Goal: Check status: Check status

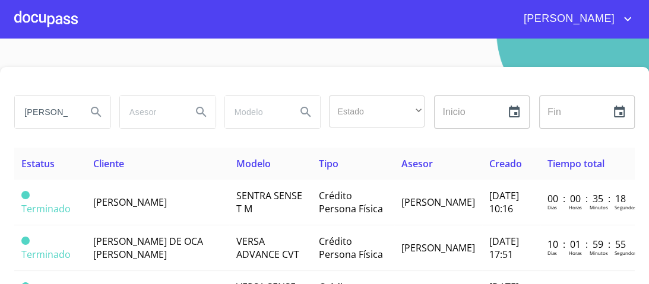
scroll to position [31, 0]
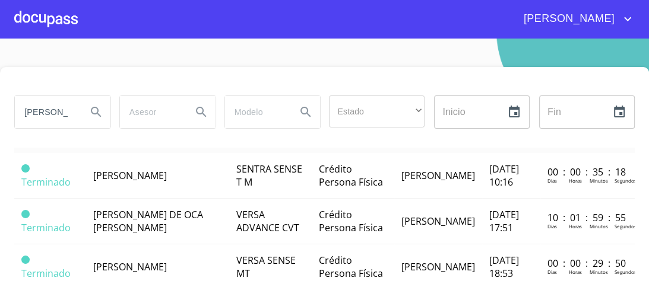
click at [74, 114] on input "[PERSON_NAME]" at bounding box center [46, 112] width 62 height 32
drag, startPoint x: 67, startPoint y: 112, endPoint x: 0, endPoint y: 112, distance: 66.5
click at [0, 112] on div "[PERSON_NAME] Estado ​ ​ Inicio ​ Fin ​ Estatus Cliente Modelo Tipo Asesor Crea…" at bounding box center [324, 205] width 649 height 276
type input "[PERSON_NAME]"
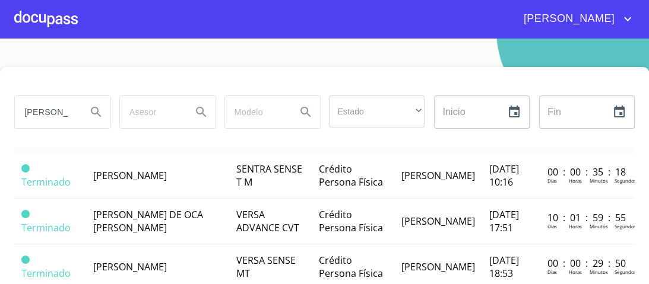
drag, startPoint x: 69, startPoint y: 109, endPoint x: 0, endPoint y: 121, distance: 70.5
click at [0, 121] on div "[PERSON_NAME] Estado ​ ​ Inicio ​ Fin ​ Estatus Cliente Modelo Tipo Asesor Crea…" at bounding box center [324, 205] width 649 height 276
type input "[PERSON_NAME]"
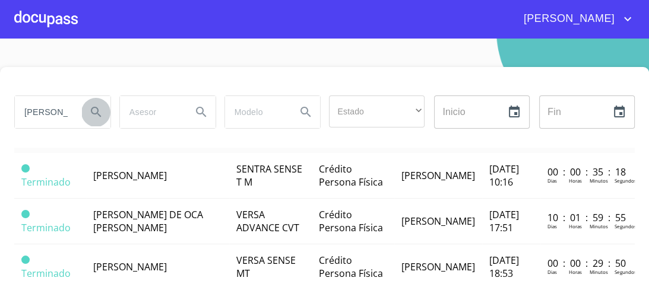
click at [93, 110] on icon "Search" at bounding box center [96, 112] width 14 height 14
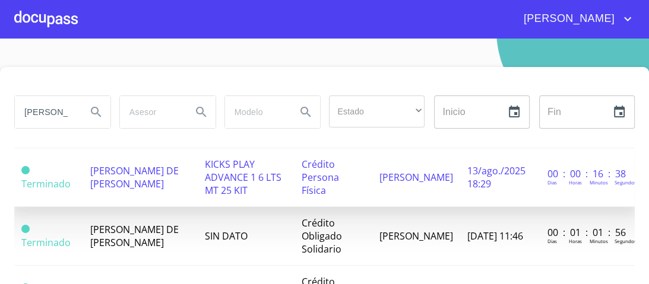
click at [226, 178] on span "KICKS PLAY ADVANCE 1 6 LTS MT 25 KIT" at bounding box center [243, 177] width 77 height 39
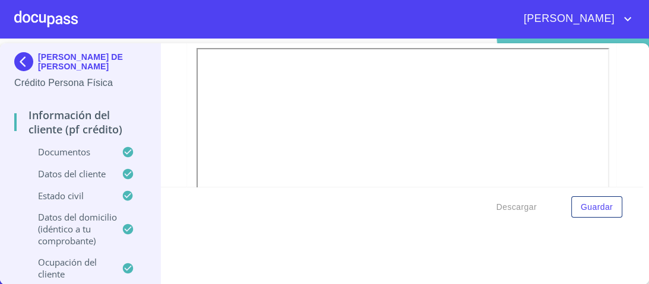
scroll to position [238, 0]
